Goal: Check status: Check status

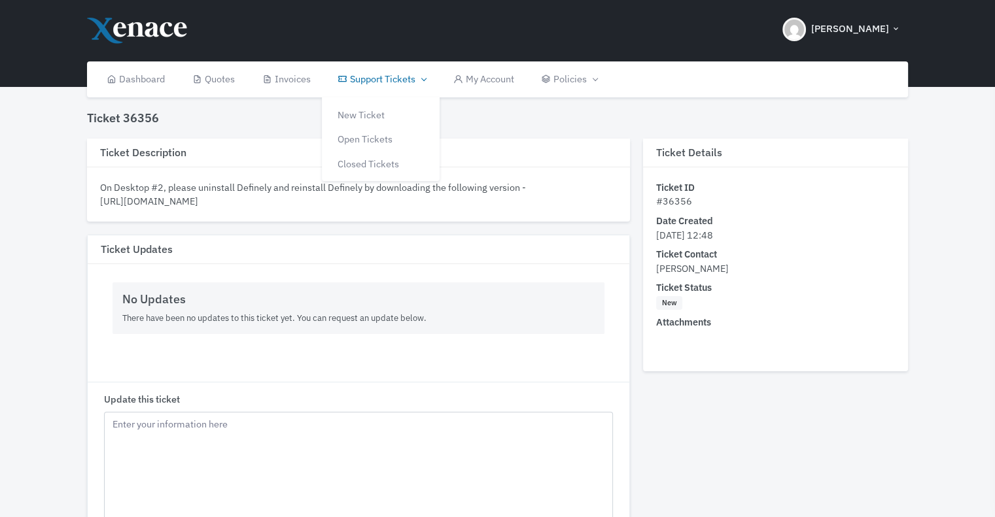
click at [397, 80] on link "Support Tickets" at bounding box center [381, 79] width 115 height 36
click at [377, 138] on link "Open Tickets" at bounding box center [381, 139] width 118 height 25
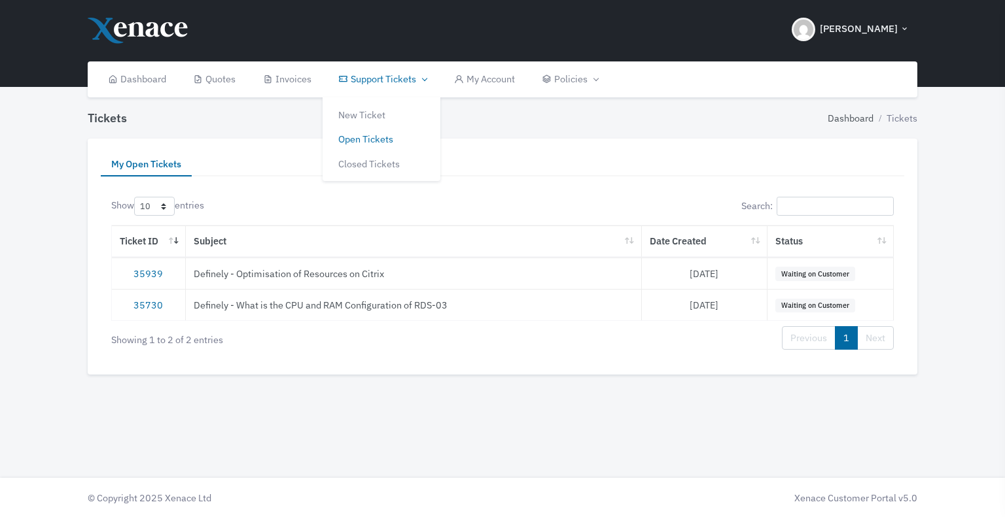
click at [404, 70] on link "Support Tickets" at bounding box center [381, 79] width 115 height 36
click at [390, 169] on link "Closed Tickets" at bounding box center [381, 164] width 118 height 25
